Goal: Task Accomplishment & Management: Use online tool/utility

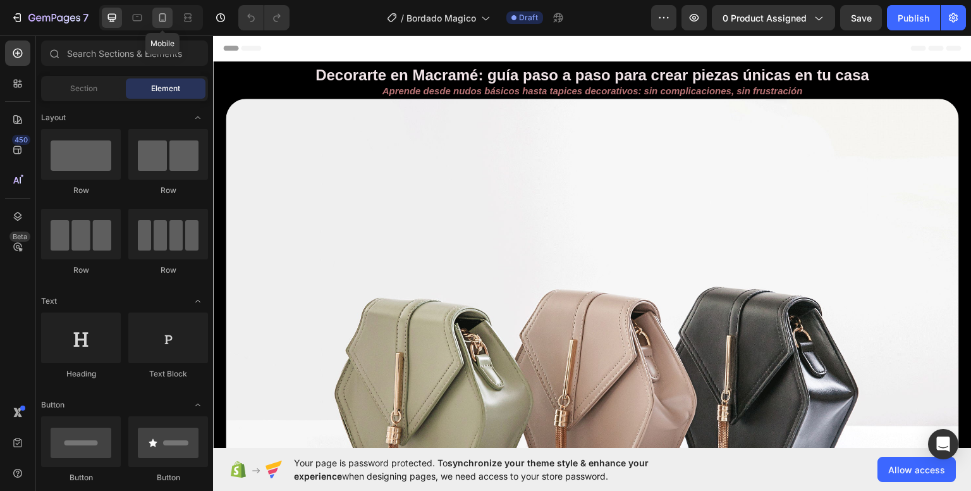
click at [164, 23] on icon at bounding box center [162, 17] width 13 height 13
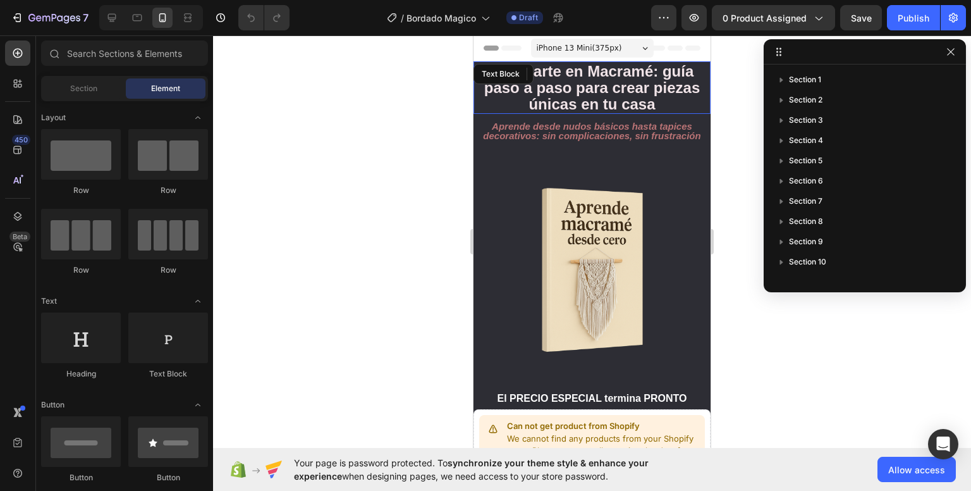
click at [564, 90] on strong "Decorarte en Macramé: guía paso a paso para crear piezas únicas en tu casa" at bounding box center [592, 88] width 216 height 50
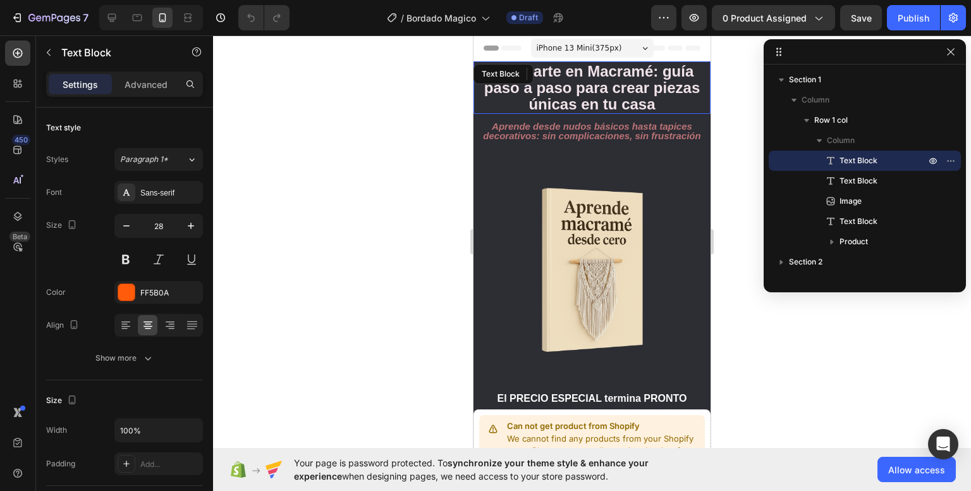
click at [564, 90] on strong "Decorarte en Macramé: guía paso a paso para crear piezas únicas en tu casa" at bounding box center [592, 88] width 216 height 50
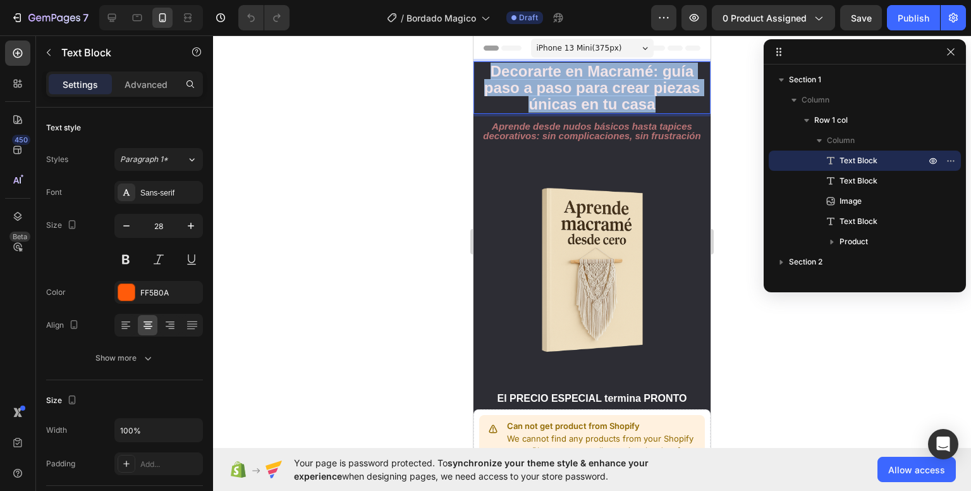
click at [564, 90] on strong "Decorarte en Macramé: guía paso a paso para crear piezas únicas en tu casa" at bounding box center [592, 88] width 216 height 50
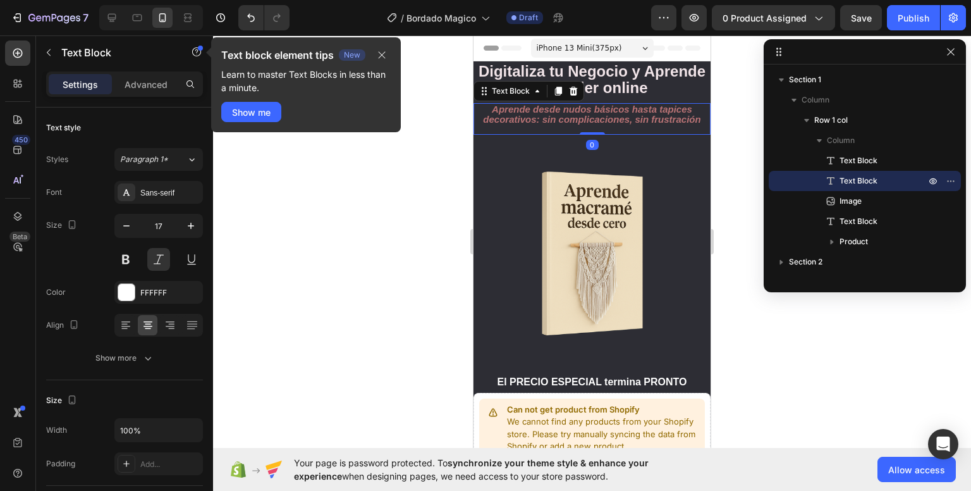
click at [576, 113] on strong "Aprende desde nudos básicos hasta tapices decorativos: sin complicaciones, sin …" at bounding box center [591, 114] width 217 height 20
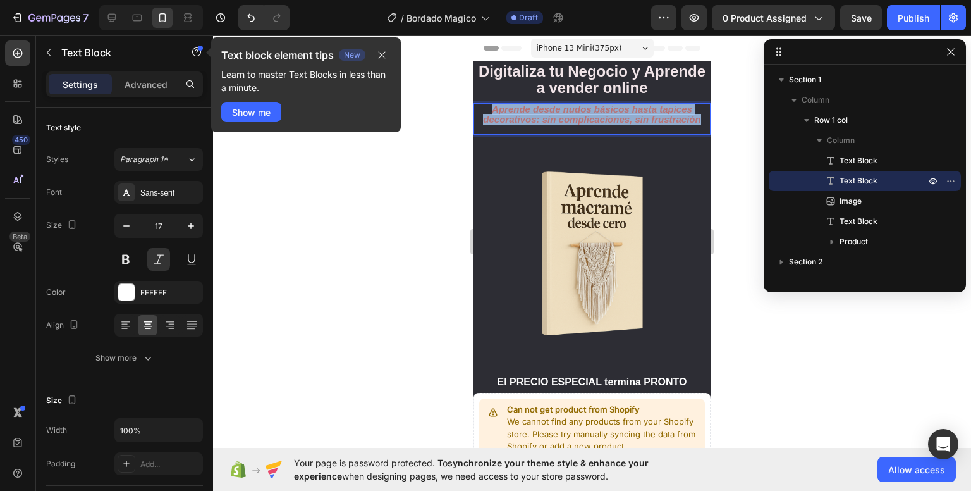
click at [576, 113] on strong "Aprende desde nudos básicos hasta tapices decorativos: sin complicaciones, sin …" at bounding box center [591, 114] width 217 height 20
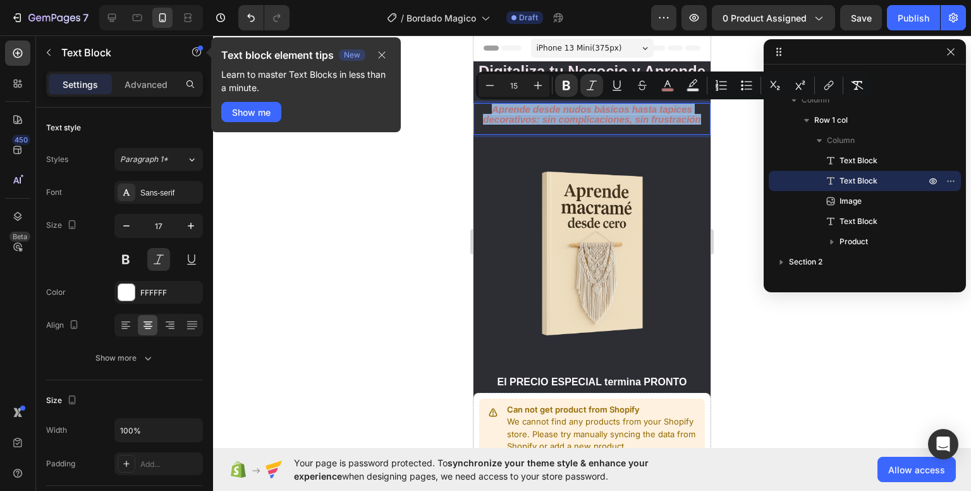
click at [576, 113] on strong "Aprende desde nudos básicos hasta tapices decorativos: sin complicaciones, sin …" at bounding box center [591, 114] width 217 height 20
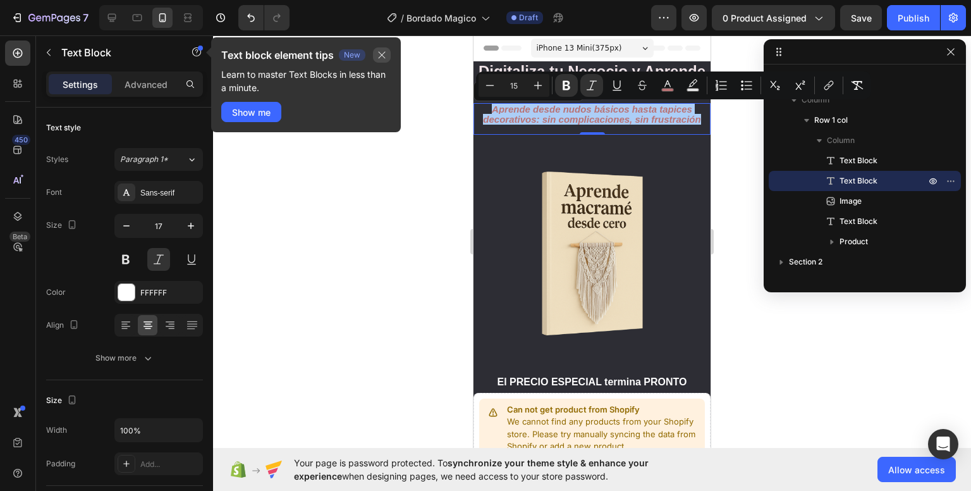
click at [385, 56] on icon "button" at bounding box center [382, 55] width 10 height 10
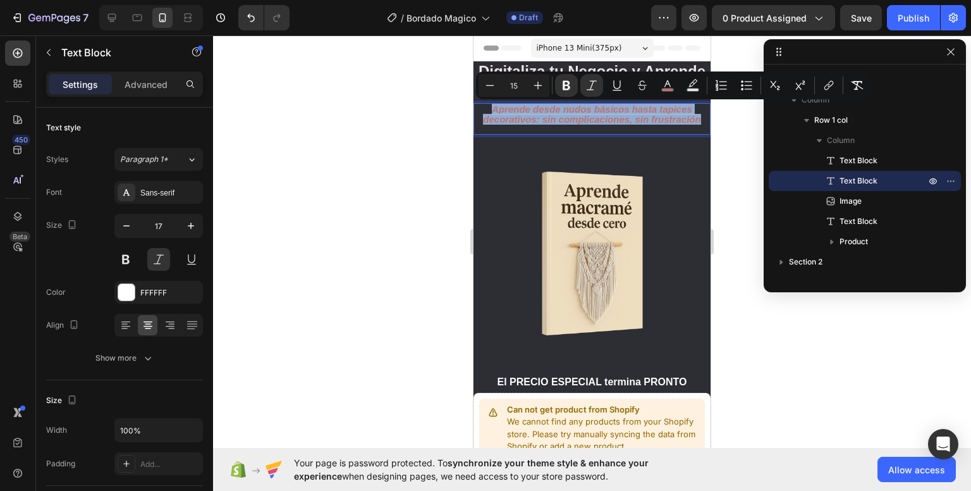
click at [585, 119] on strong "Aprende desde nudos básicos hasta tapices decorativos: sin complicaciones, sin …" at bounding box center [591, 114] width 217 height 20
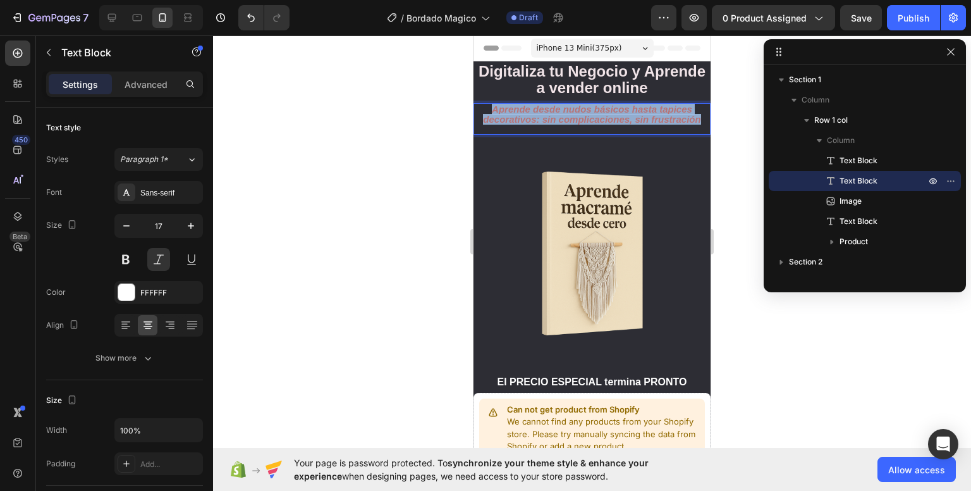
click at [585, 119] on strong "Aprende desde nudos básicos hasta tapices decorativos: sin complicaciones, sin …" at bounding box center [591, 114] width 217 height 20
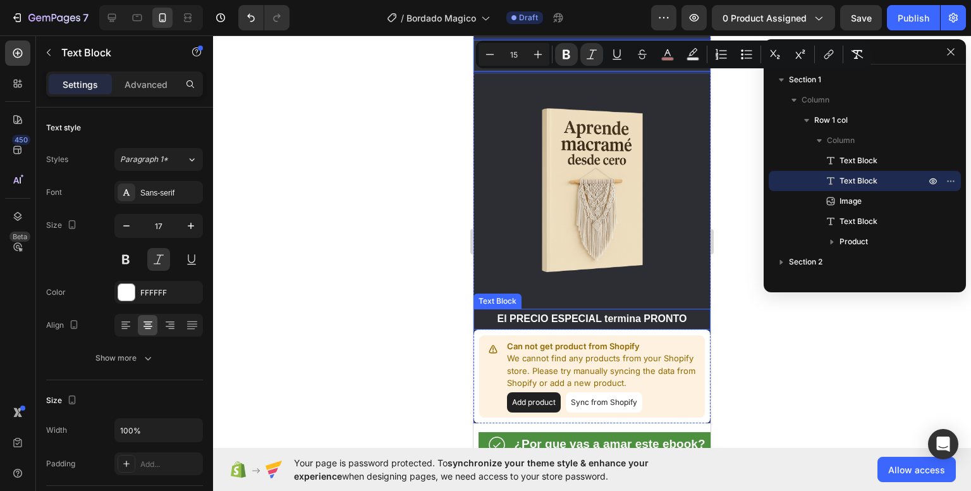
scroll to position [167, 0]
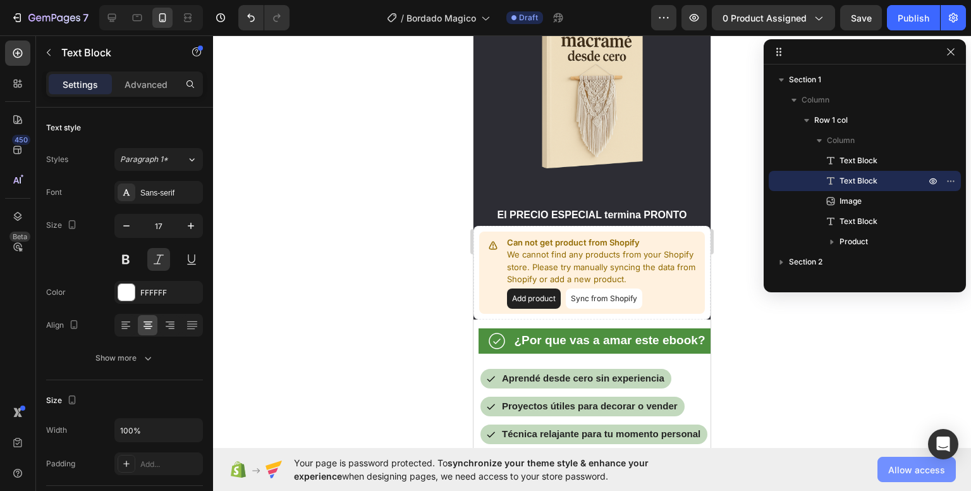
click at [917, 466] on span "Allow access" at bounding box center [916, 469] width 57 height 13
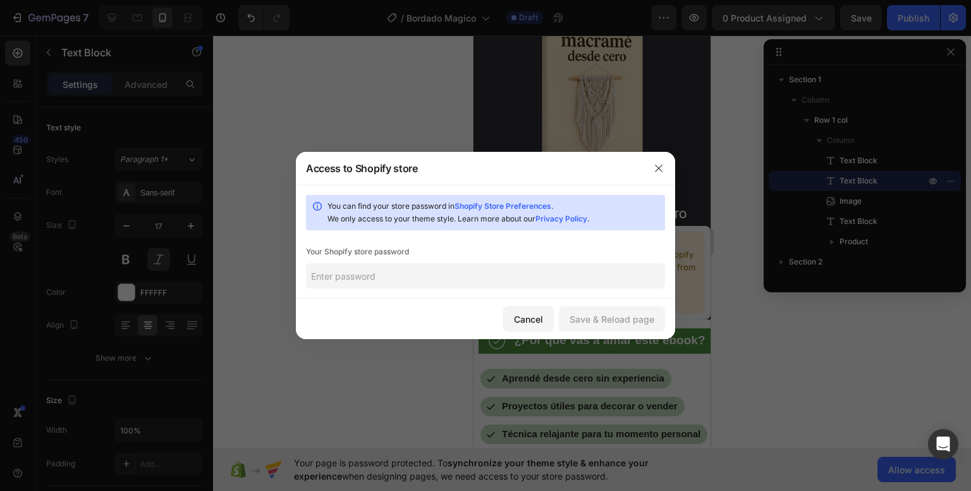
click at [557, 278] on input "text" at bounding box center [485, 275] width 359 height 25
click at [528, 209] on link "Shopify Store Preferences" at bounding box center [503, 205] width 97 height 9
click at [397, 272] on input "text" at bounding box center [485, 275] width 359 height 25
paste input "baimpu"
type input "baimpu"
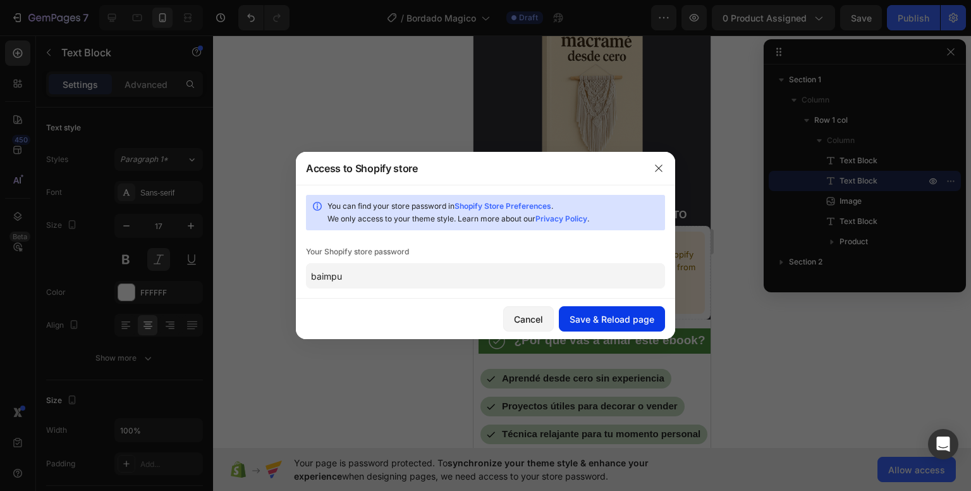
click at [608, 316] on div "Save & Reload page" at bounding box center [612, 318] width 85 height 13
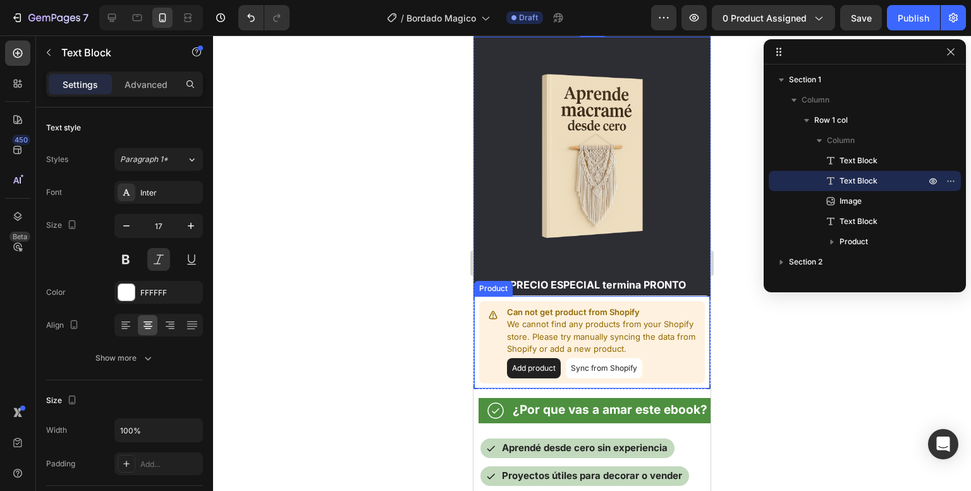
scroll to position [97, 0]
